Goal: Use online tool/utility: Utilize a website feature to perform a specific function

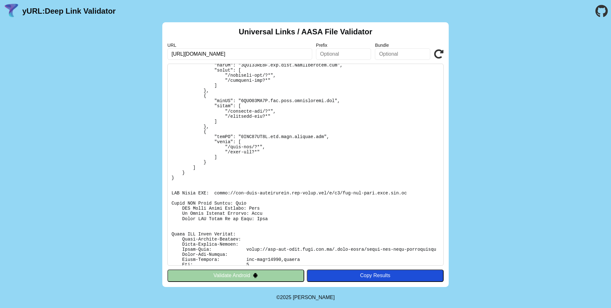
scroll to position [317, 0]
click at [276, 137] on pre at bounding box center [305, 165] width 276 height 202
drag, startPoint x: 272, startPoint y: 139, endPoint x: 324, endPoint y: 139, distance: 52.5
click at [324, 139] on pre at bounding box center [305, 165] width 276 height 202
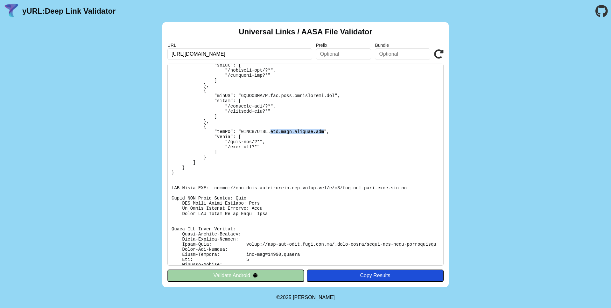
scroll to position [0, 0]
